Goal: Task Accomplishment & Management: Manage account settings

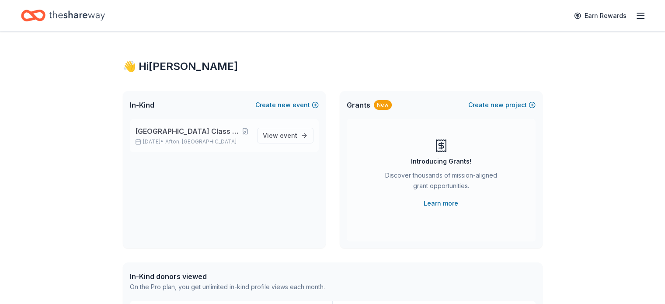
click at [149, 134] on span "[GEOGRAPHIC_DATA] Class of 2026 After Prom Committee" at bounding box center [188, 131] width 106 height 10
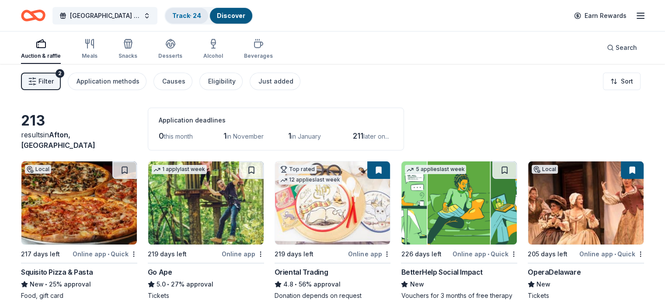
click at [195, 16] on link "Track · 24" at bounding box center [186, 15] width 29 height 7
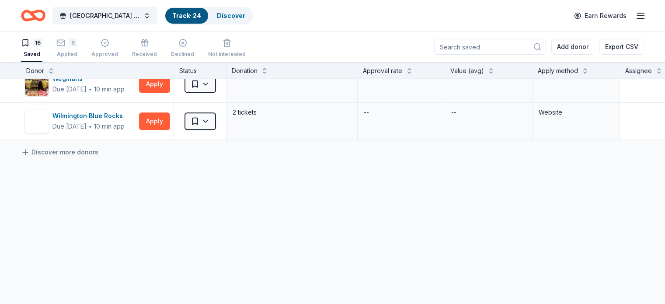
scroll to position [541, 0]
click at [112, 45] on div "button" at bounding box center [104, 42] width 27 height 9
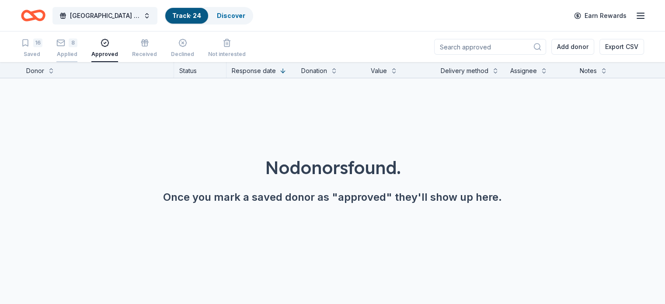
click at [77, 50] on div "8 Applied" at bounding box center [66, 47] width 21 height 19
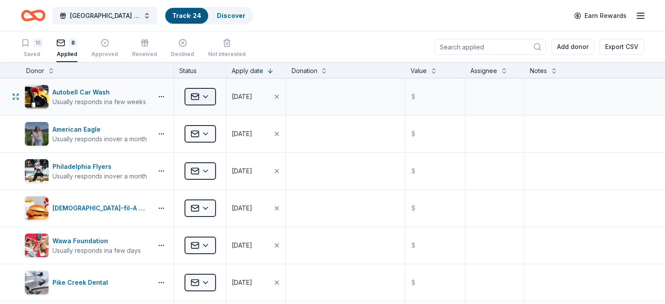
click at [219, 94] on html "Concord High School Class of 2026 After Prom Committee Track · 24 Discover Earn…" at bounding box center [332, 152] width 665 height 304
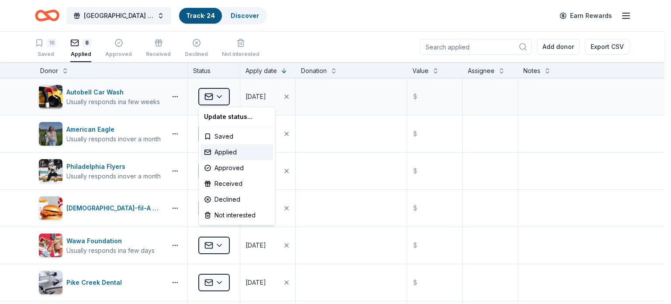
click at [219, 94] on html "Concord High School Class of 2026 After Prom Committee Track · 24 Discover Earn…" at bounding box center [335, 152] width 671 height 304
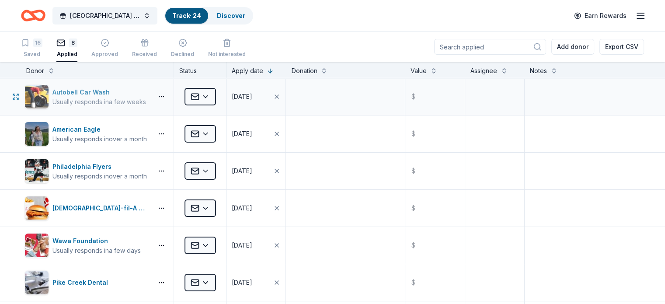
click at [129, 96] on div "Autobell Car Wash" at bounding box center [99, 92] width 94 height 10
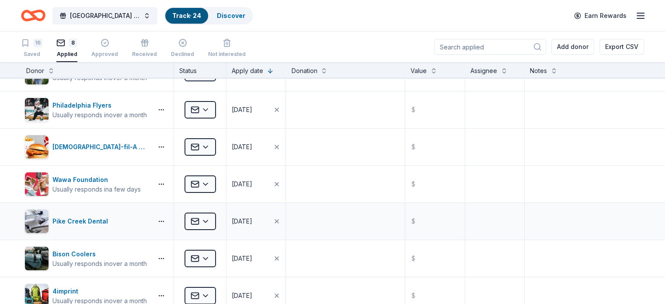
scroll to position [131, 0]
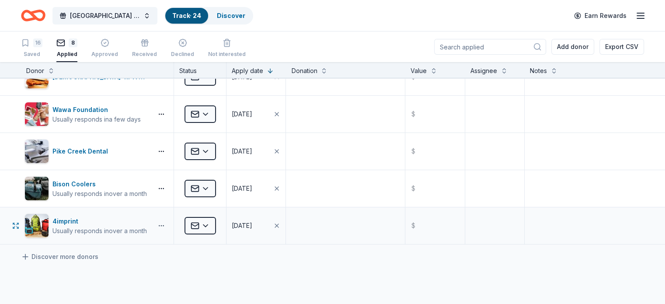
click at [170, 225] on button "button" at bounding box center [161, 225] width 17 height 7
click at [86, 230] on div "Usually responds in over a month" at bounding box center [99, 230] width 94 height 9
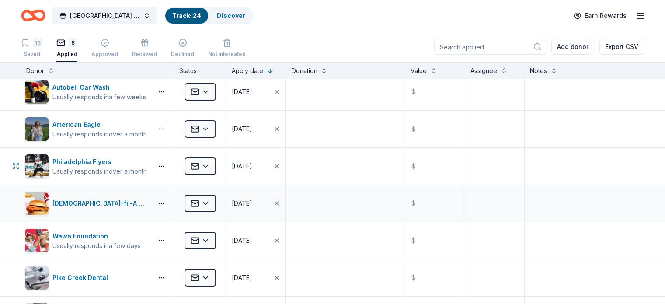
scroll to position [0, 0]
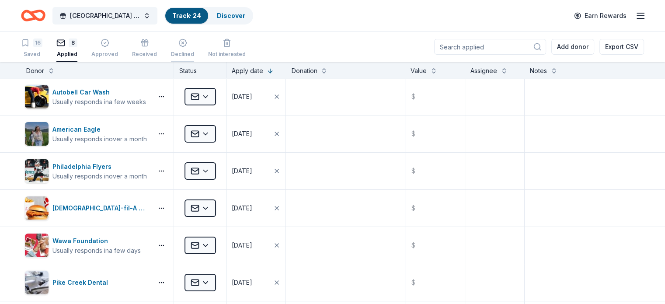
click at [194, 48] on div "Declined" at bounding box center [182, 47] width 23 height 19
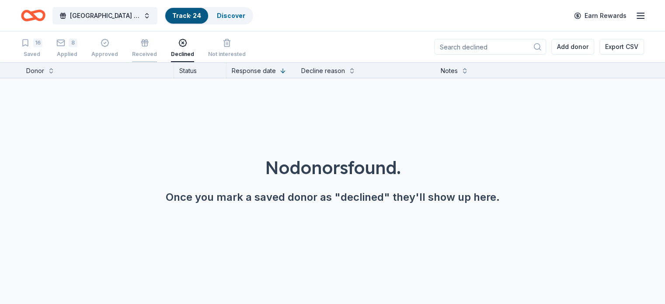
click at [157, 52] on div "Received" at bounding box center [144, 54] width 25 height 7
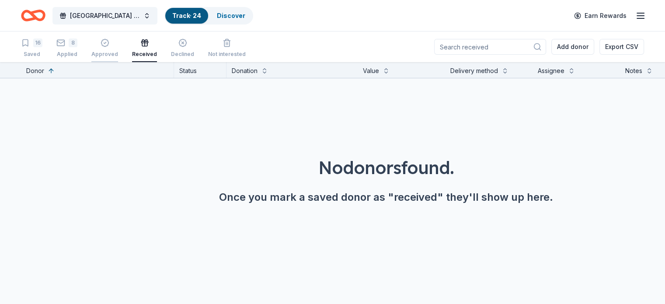
click at [118, 48] on div "Approved" at bounding box center [104, 47] width 27 height 19
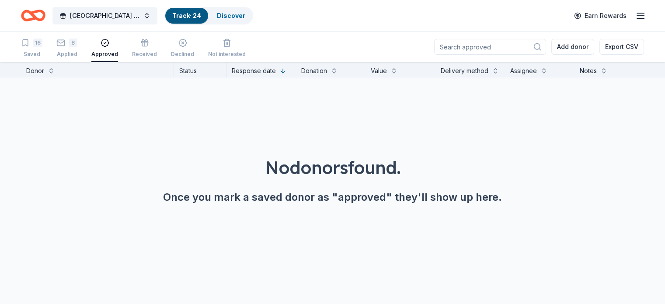
click at [359, 47] on div "16 Saved 8 Applied Approved Received Declined Not interested Add donor Export C…" at bounding box center [332, 46] width 623 height 31
click at [45, 17] on icon "Home" at bounding box center [33, 15] width 24 height 21
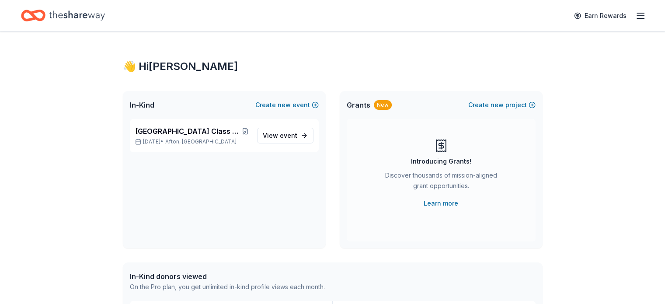
click at [635, 14] on icon "button" at bounding box center [640, 15] width 10 height 10
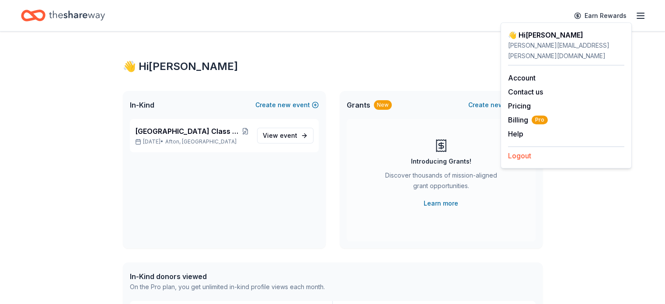
click at [518, 150] on button "Logout" at bounding box center [519, 155] width 23 height 10
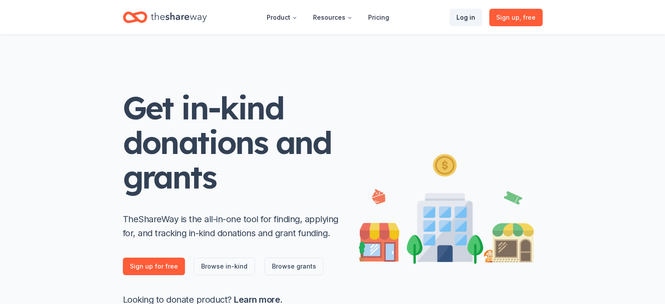
click at [468, 15] on link "Log in" at bounding box center [465, 17] width 33 height 17
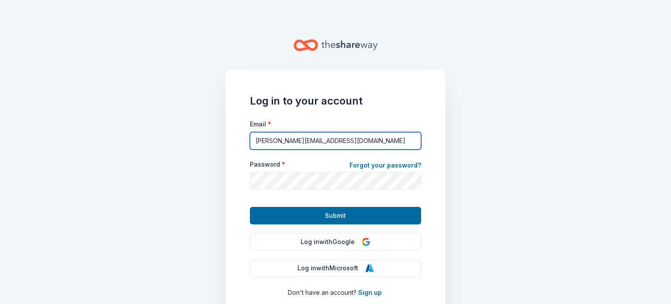
drag, startPoint x: 348, startPoint y: 143, endPoint x: 157, endPoint y: 142, distance: 191.0
click at [157, 142] on main "Log in to your account Email * tysha@duffyshopeinc.org Password * Forgot your p…" at bounding box center [335, 152] width 671 height 304
paste input "humblyassistinghumanity@gmail.com"
type input "humblyassistinghumanity@gmail.com"
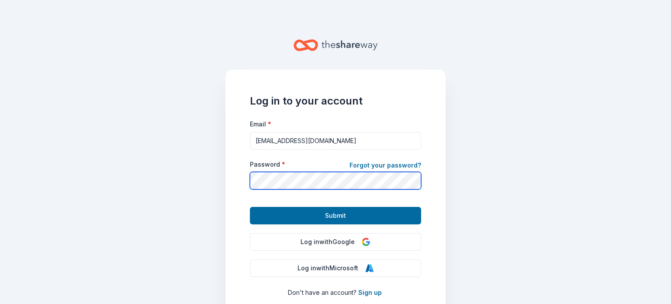
click at [229, 185] on div "Log in to your account Email * humblyassistinghumanity@gmail.com Password * For…" at bounding box center [336, 195] width 220 height 253
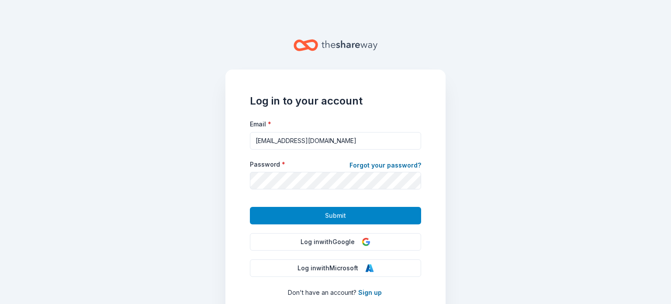
click at [267, 217] on button "Submit" at bounding box center [335, 215] width 171 height 17
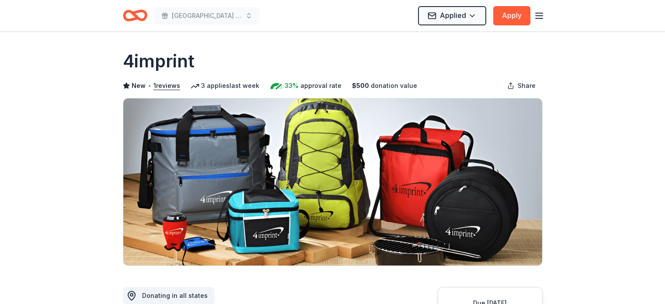
click at [197, 66] on div "4imprint" at bounding box center [333, 61] width 420 height 24
drag, startPoint x: 197, startPoint y: 61, endPoint x: 122, endPoint y: 61, distance: 75.6
